Goal: Transaction & Acquisition: Purchase product/service

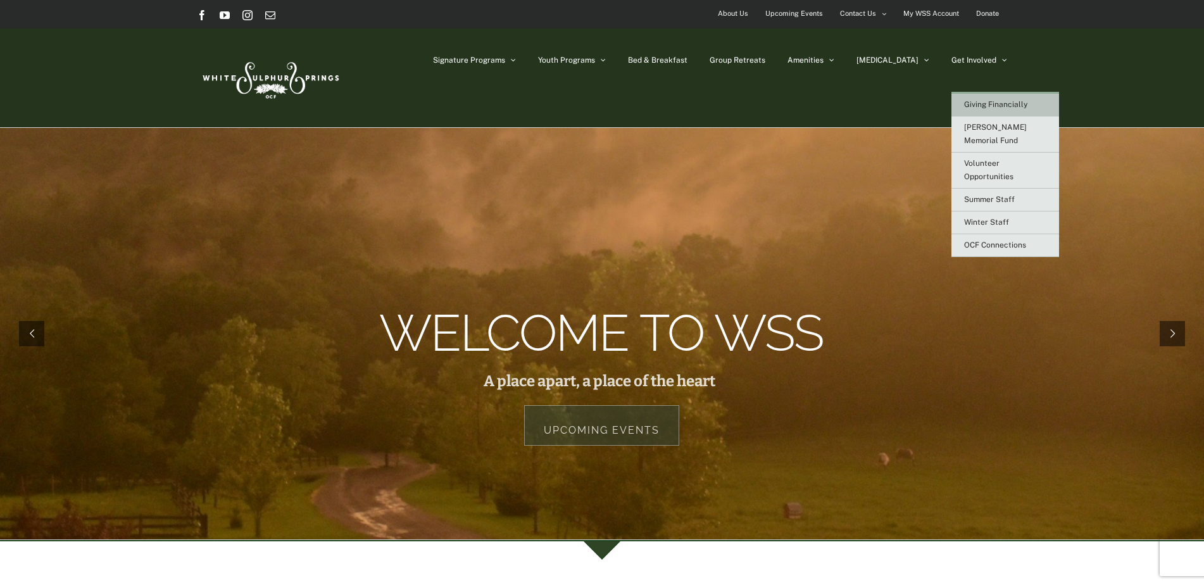
click at [989, 103] on span "Giving Financially" at bounding box center [995, 104] width 63 height 9
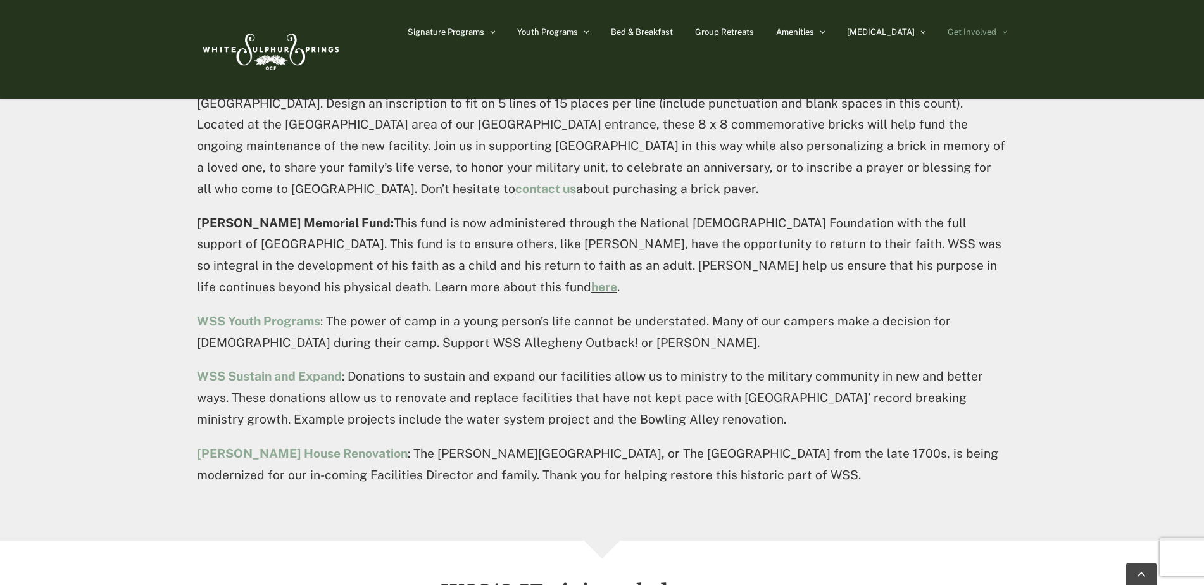
scroll to position [1013, 0]
click at [286, 49] on img at bounding box center [270, 50] width 146 height 60
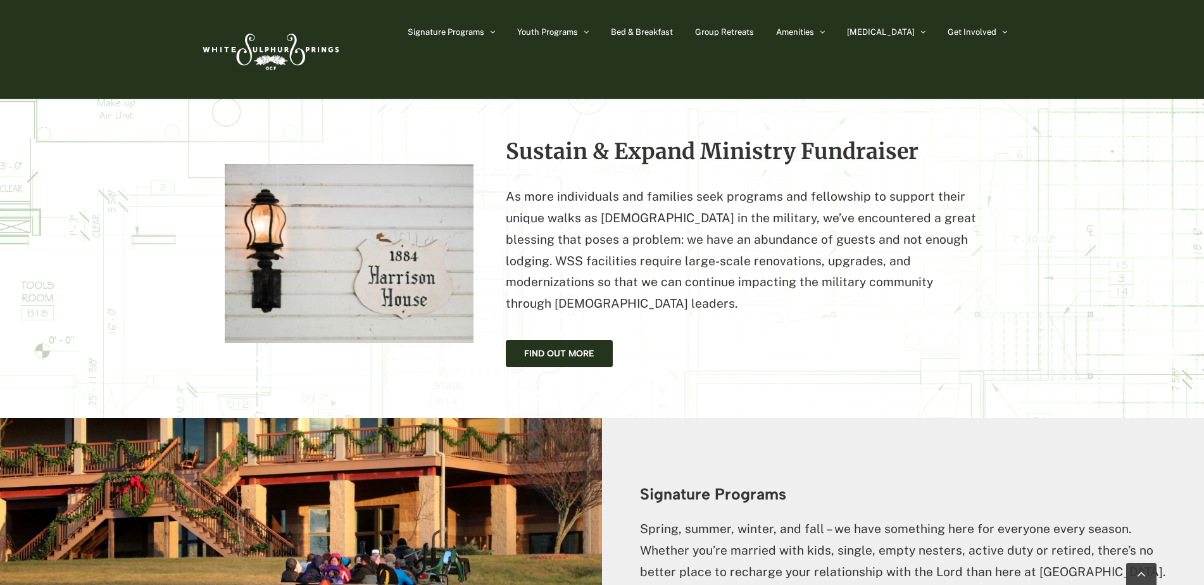
scroll to position [1203, 0]
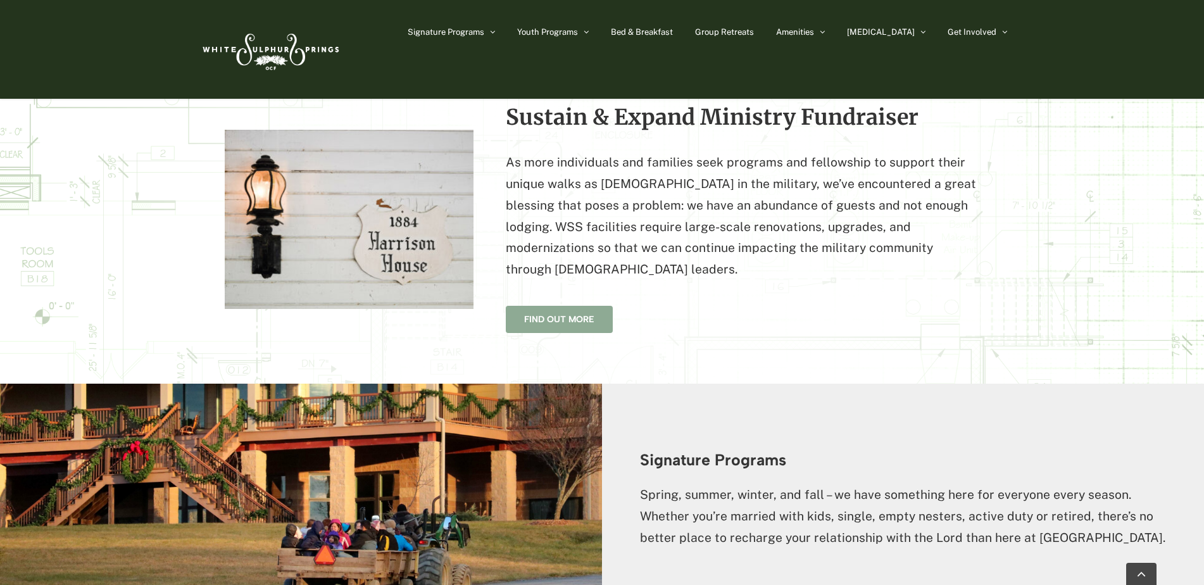
click at [565, 314] on span "Find Out More" at bounding box center [559, 319] width 70 height 11
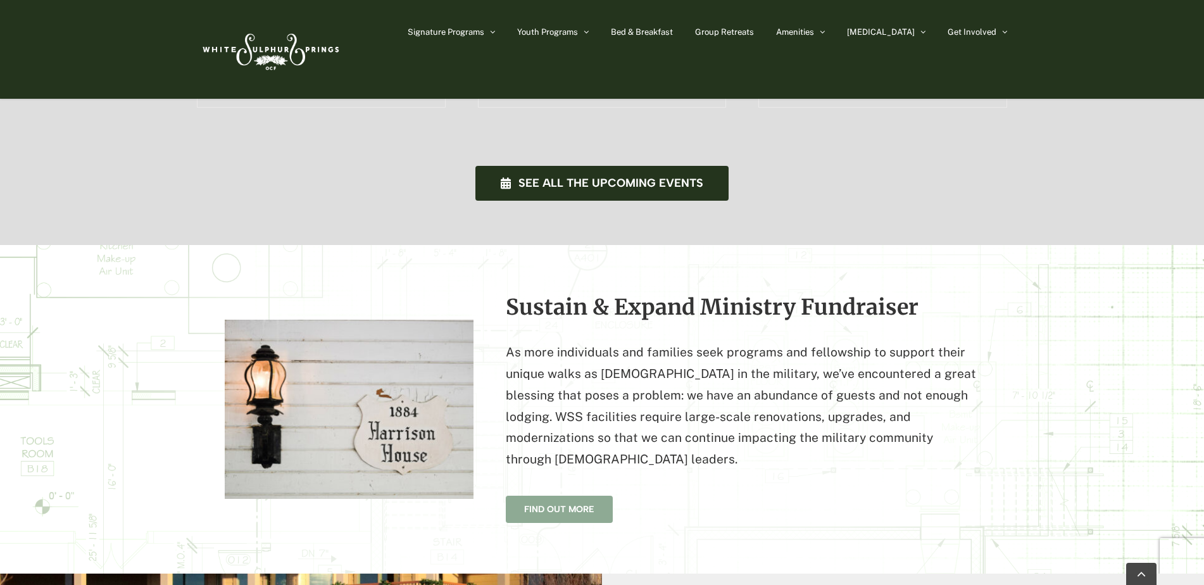
scroll to position [1076, 0]
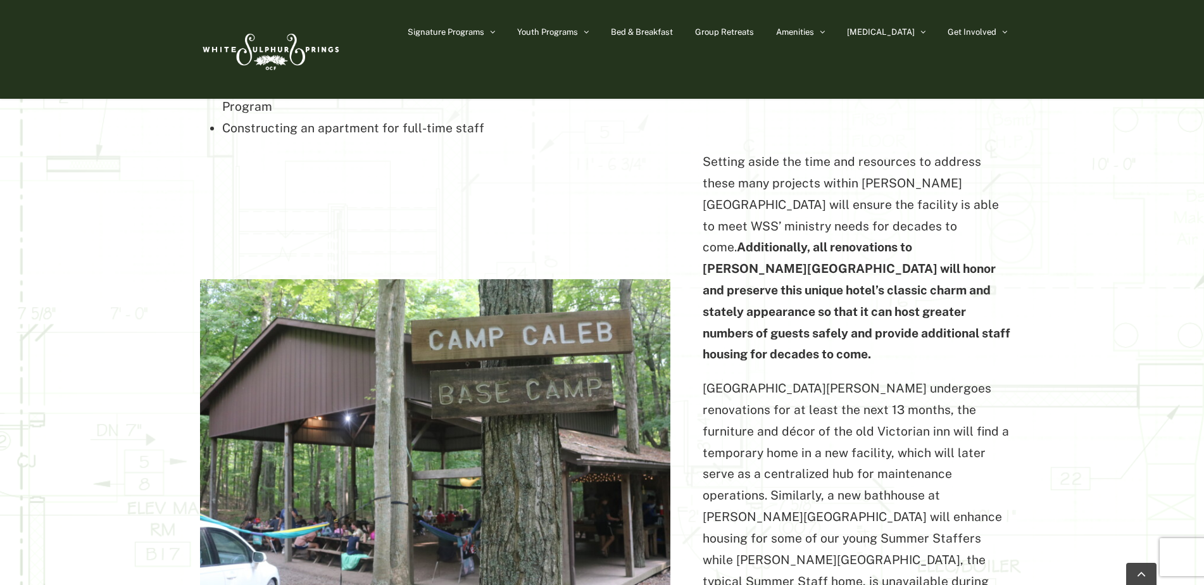
scroll to position [2342, 0]
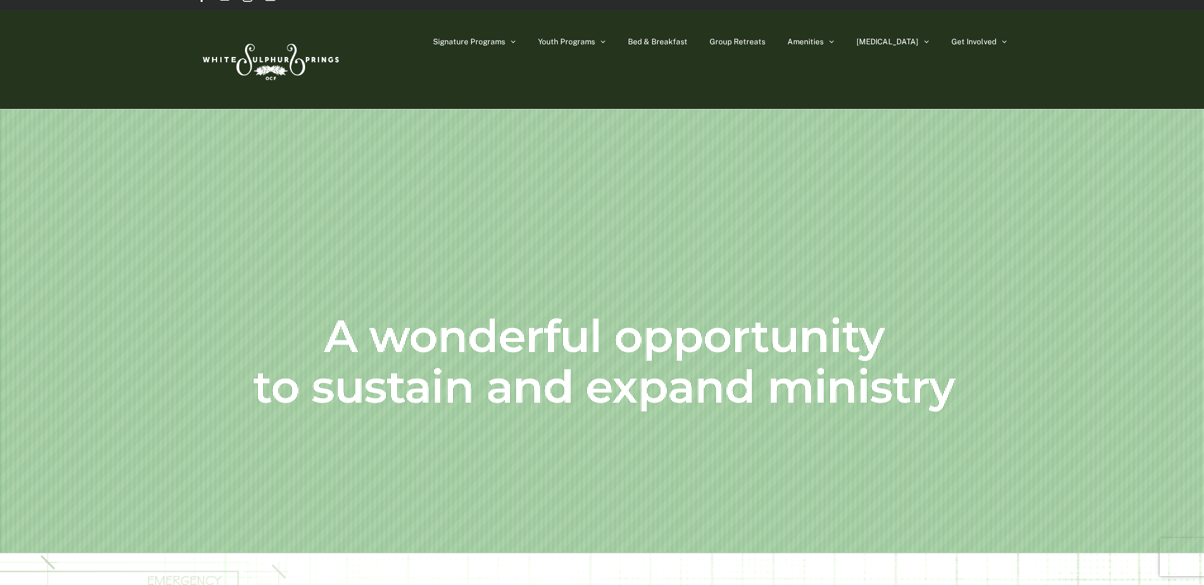
scroll to position [0, 0]
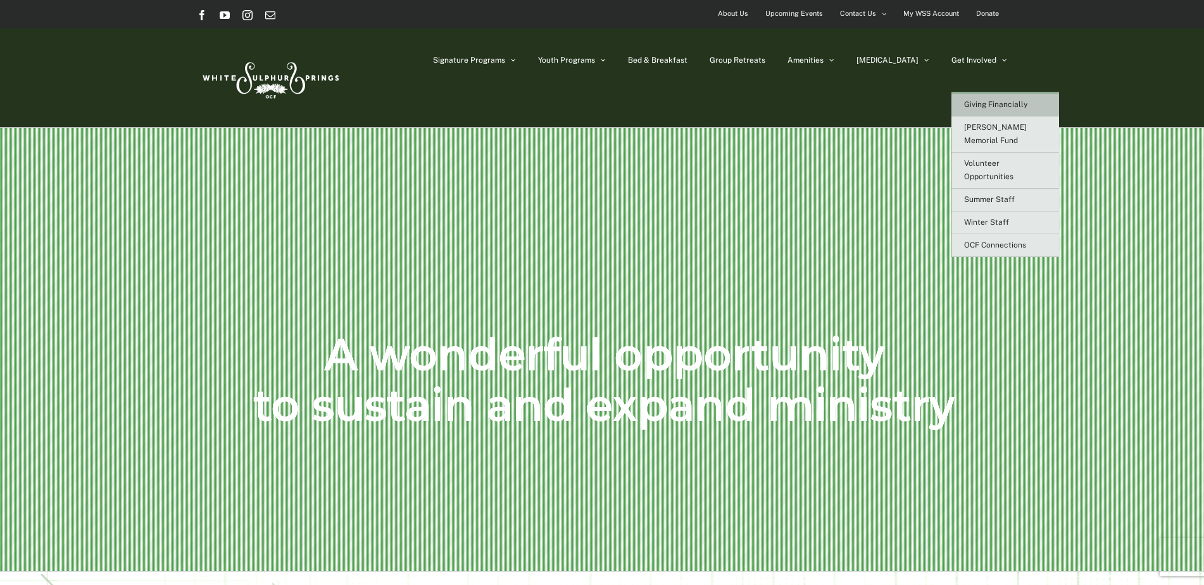
click at [1006, 101] on span "Giving Financially" at bounding box center [995, 104] width 63 height 9
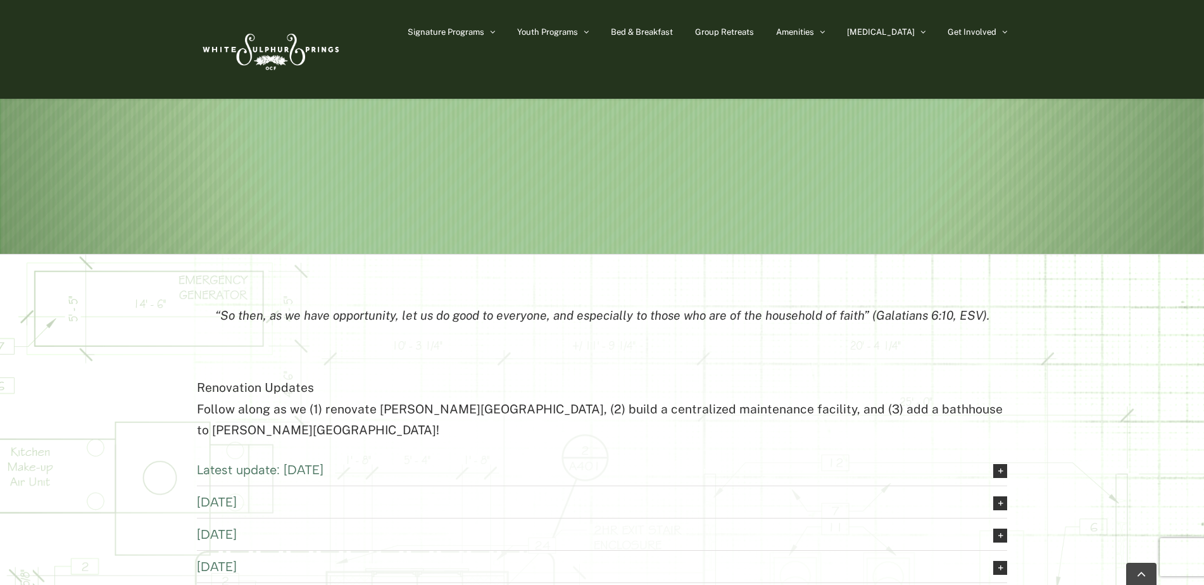
scroll to position [190, 0]
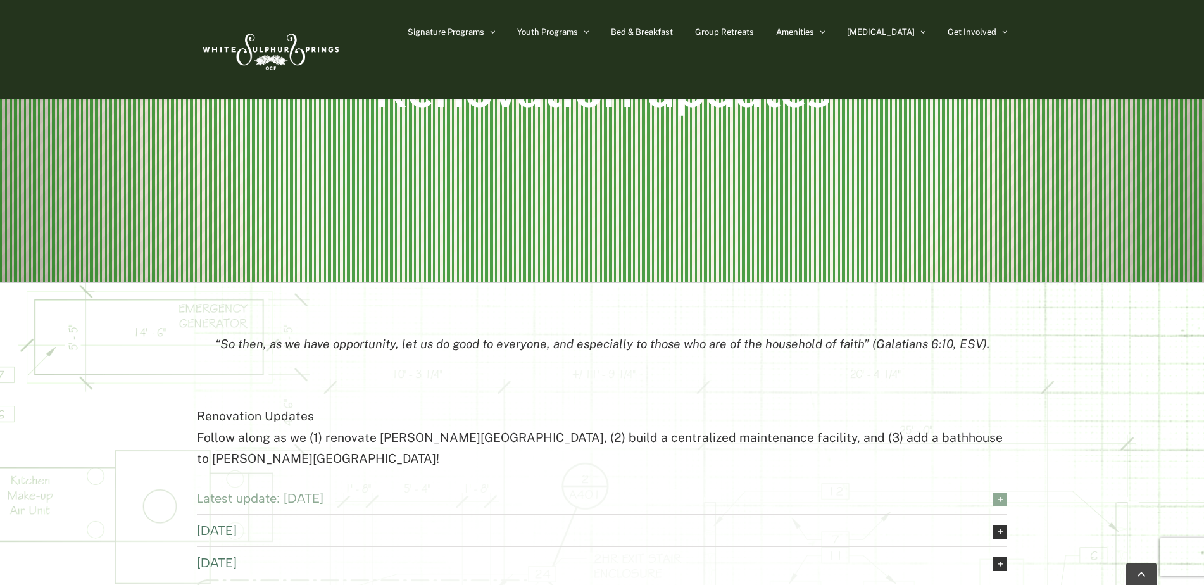
click at [307, 489] on span "Latest update: 1 Mar 2023" at bounding box center [585, 498] width 777 height 19
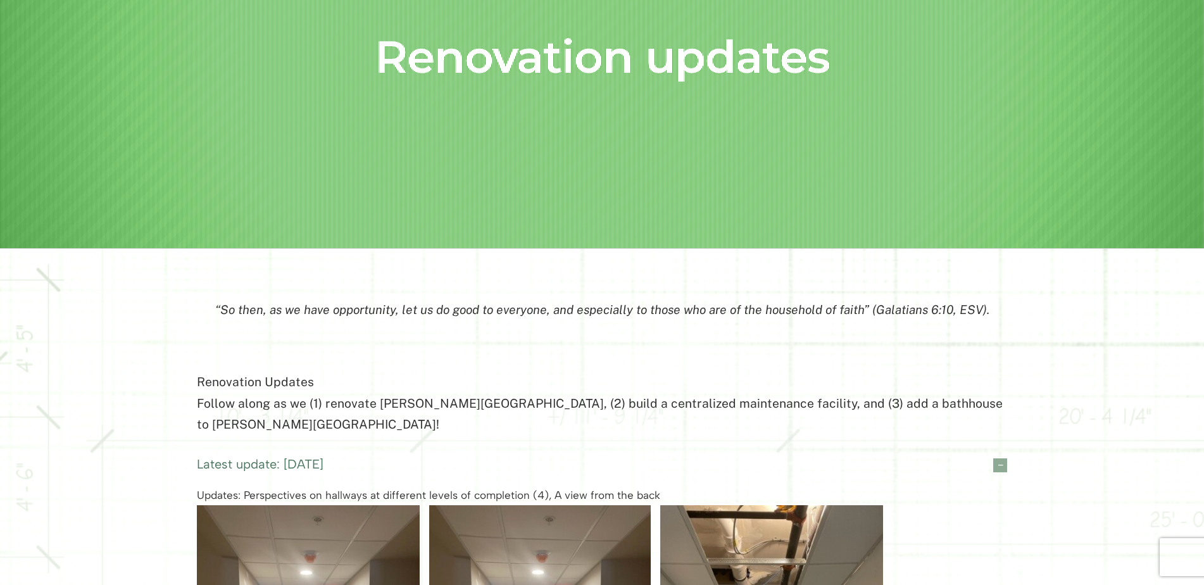
scroll to position [0, 0]
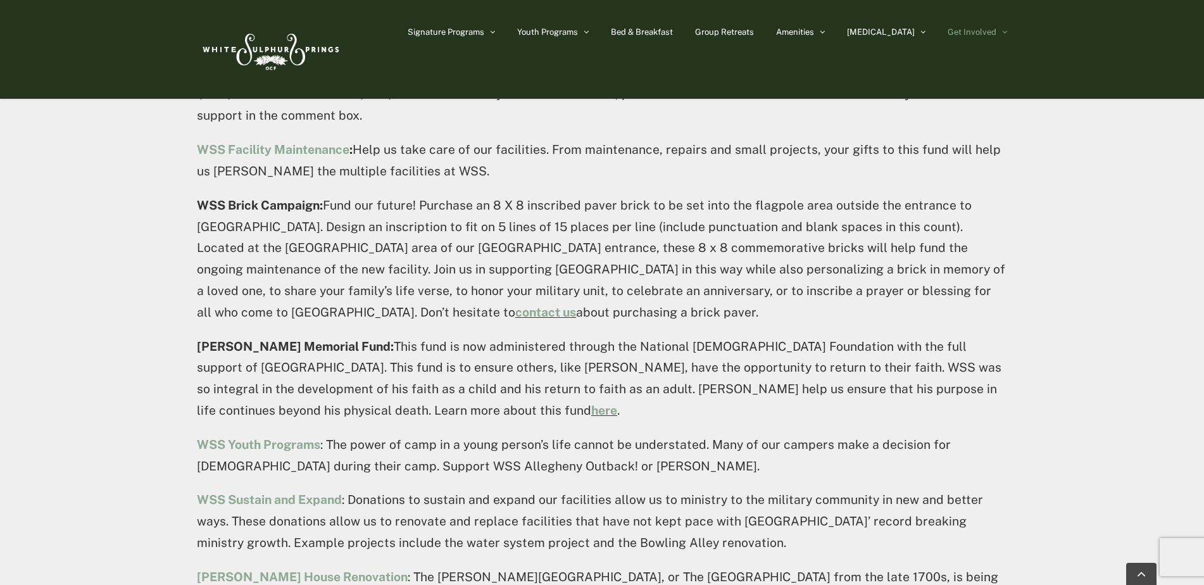
scroll to position [886, 0]
click at [284, 493] on strong "WSS Sustain and Expand" at bounding box center [269, 500] width 145 height 14
